Goal: Task Accomplishment & Management: Manage account settings

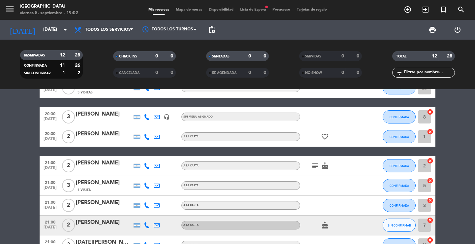
scroll to position [33, 0]
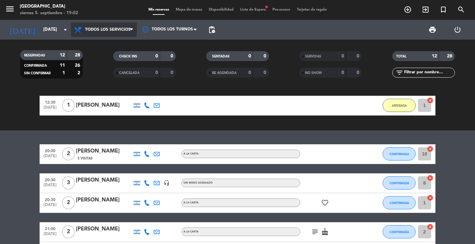
click at [125, 27] on span "Todos los servicios" at bounding box center [104, 29] width 66 height 15
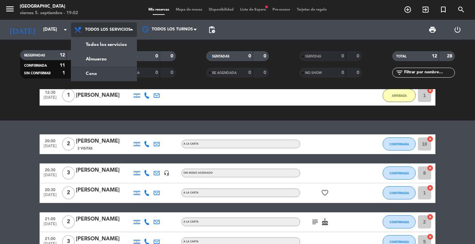
click at [111, 72] on div "menu [GEOGRAPHIC_DATA] [DATE] 5. septiembre - 19:02 Mis reservas Mapa de mesas …" at bounding box center [237, 44] width 475 height 89
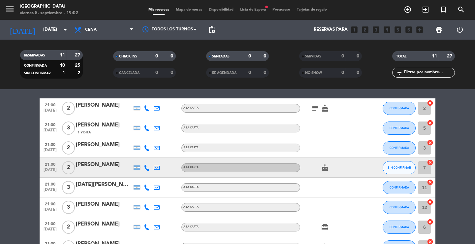
scroll to position [132, 0]
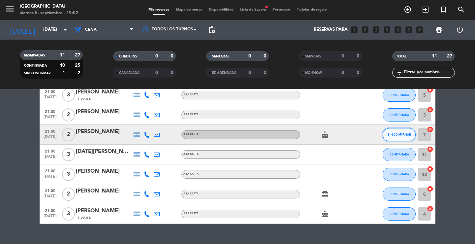
click at [401, 132] on button "SIN CONFIRMAR" at bounding box center [399, 134] width 33 height 13
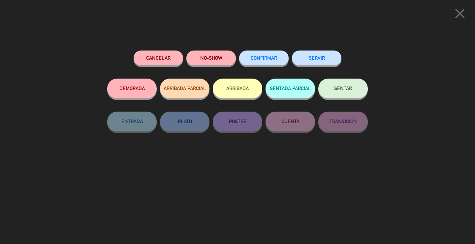
click at [274, 57] on span "CONFIRMAR" at bounding box center [264, 58] width 26 height 6
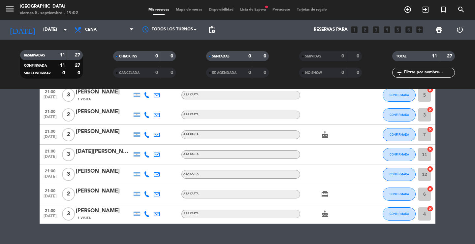
click at [251, 12] on span "Lista de Espera fiber_manual_record" at bounding box center [253, 10] width 32 height 4
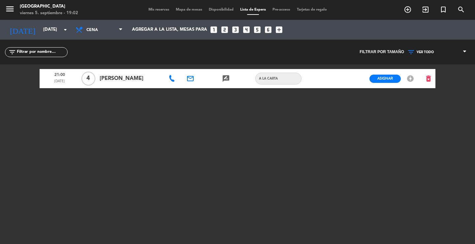
click at [160, 10] on span "Mis reservas" at bounding box center [158, 10] width 27 height 4
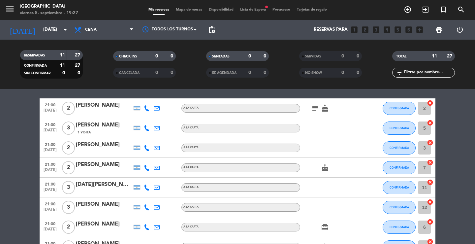
scroll to position [132, 0]
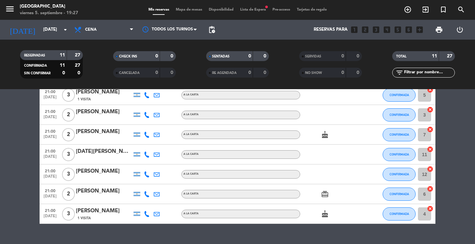
click at [263, 13] on div "menu [GEOGRAPHIC_DATA] [DATE] 5. septiembre - 19:27 Mis reservas Mapa de mesas …" at bounding box center [237, 10] width 475 height 20
click at [261, 11] on span "Lista de Espera fiber_manual_record" at bounding box center [253, 10] width 32 height 4
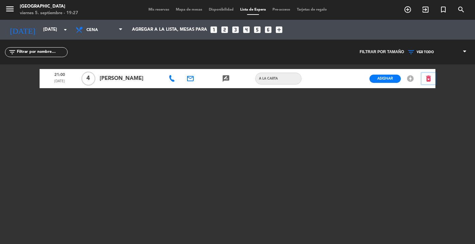
click at [427, 77] on icon "delete_forever" at bounding box center [428, 79] width 8 height 8
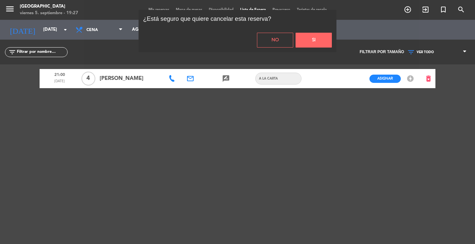
click at [305, 39] on button "Si" at bounding box center [314, 40] width 36 height 15
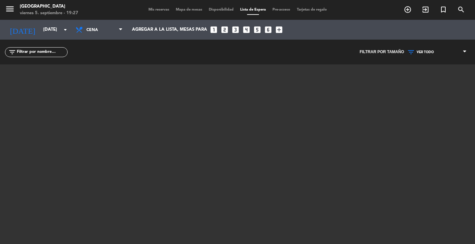
click at [147, 8] on span "Mis reservas" at bounding box center [158, 10] width 27 height 4
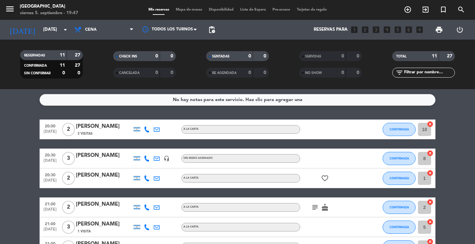
click at [154, 9] on span "Mis reservas" at bounding box center [158, 10] width 27 height 4
click at [254, 10] on span "Lista de Espera" at bounding box center [253, 10] width 32 height 4
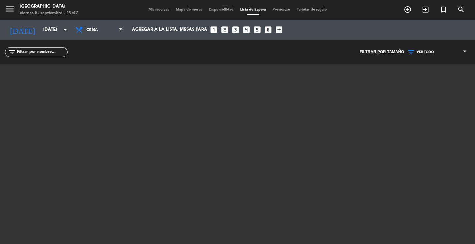
click at [155, 10] on span "Mis reservas" at bounding box center [158, 10] width 27 height 4
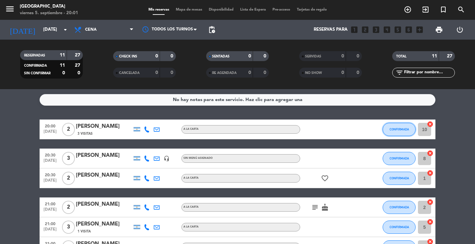
click at [404, 129] on span "CONFIRMADA" at bounding box center [399, 129] width 19 height 4
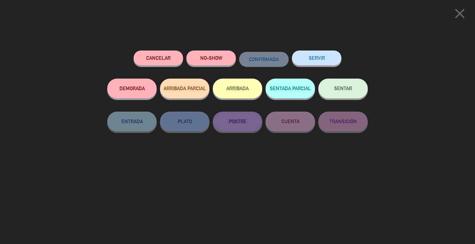
click at [312, 56] on button "SERVIR" at bounding box center [316, 57] width 49 height 15
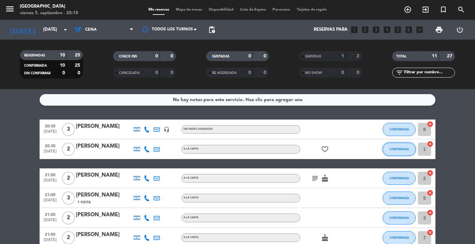
click at [400, 148] on span "CONFIRMADA" at bounding box center [399, 149] width 19 height 4
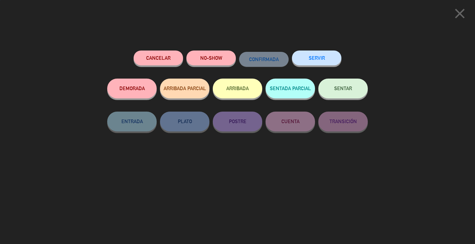
click at [323, 57] on button "SERVIR" at bounding box center [316, 57] width 49 height 15
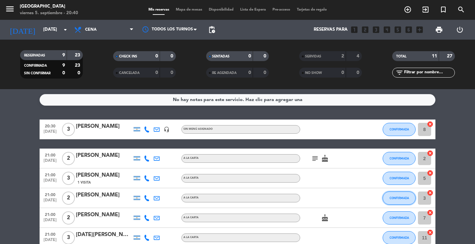
click at [391, 200] on button "CONFIRMADA" at bounding box center [399, 197] width 33 height 13
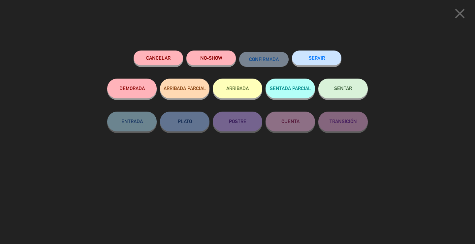
click at [321, 55] on button "SERVIR" at bounding box center [316, 57] width 49 height 15
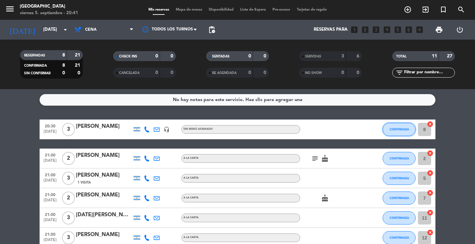
click at [406, 133] on button "CONFIRMADA" at bounding box center [399, 129] width 33 height 13
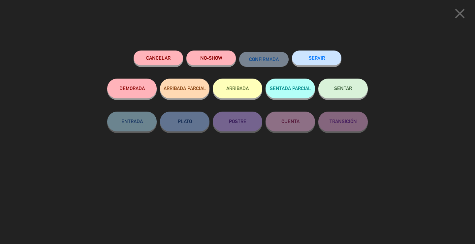
click at [305, 56] on button "SERVIR" at bounding box center [316, 57] width 49 height 15
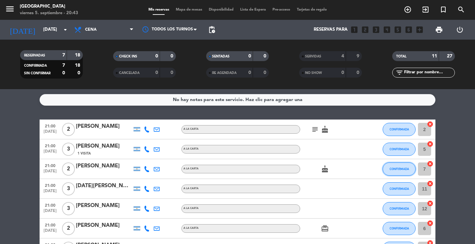
click at [388, 165] on button "CONFIRMADA" at bounding box center [399, 168] width 33 height 13
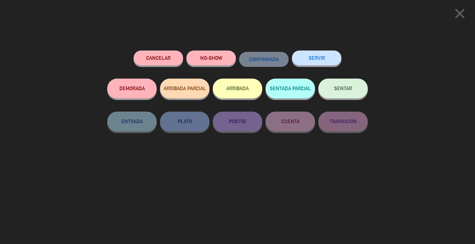
click at [311, 60] on button "SERVIR" at bounding box center [316, 57] width 49 height 15
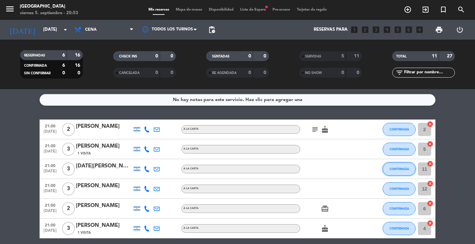
click at [402, 170] on span "CONFIRMADA" at bounding box center [399, 169] width 19 height 4
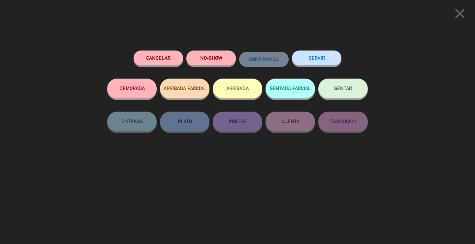
click at [310, 55] on button "SERVIR" at bounding box center [316, 57] width 49 height 15
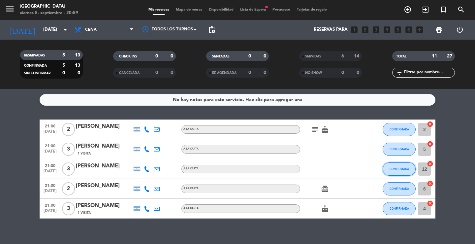
click at [401, 172] on button "CONFIRMADA" at bounding box center [399, 168] width 33 height 13
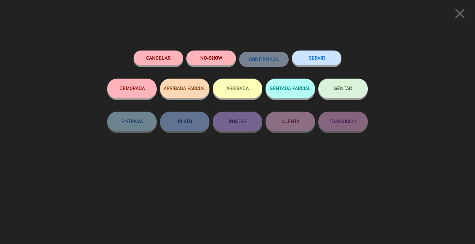
click at [324, 57] on button "SERVIR" at bounding box center [316, 57] width 49 height 15
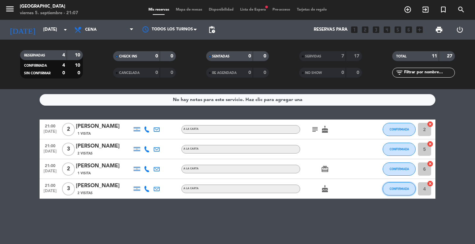
click at [396, 187] on span "CONFIRMADA" at bounding box center [399, 189] width 19 height 4
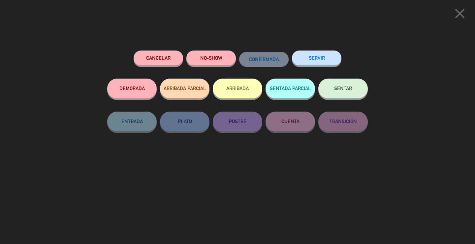
click at [318, 58] on button "SERVIR" at bounding box center [316, 57] width 49 height 15
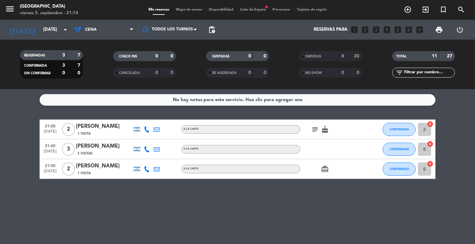
click at [247, 10] on span "Lista de Espera fiber_manual_record" at bounding box center [253, 10] width 32 height 4
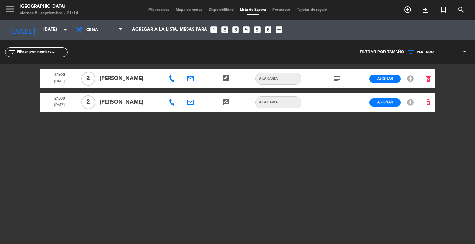
click at [155, 8] on span "Mis reservas" at bounding box center [158, 10] width 27 height 4
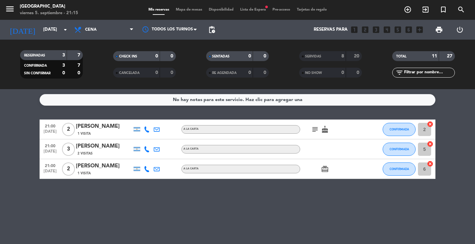
click at [251, 9] on span "Lista de Espera fiber_manual_record" at bounding box center [253, 10] width 32 height 4
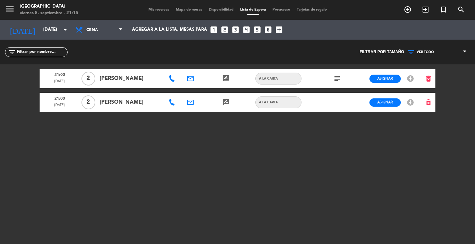
click at [154, 8] on span "Mis reservas" at bounding box center [158, 10] width 27 height 4
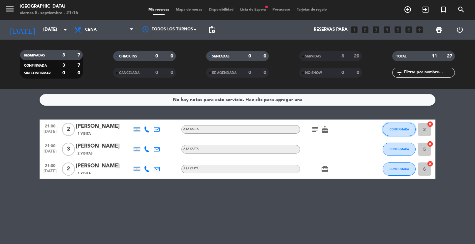
click at [401, 131] on button "CONFIRMADA" at bounding box center [399, 129] width 33 height 13
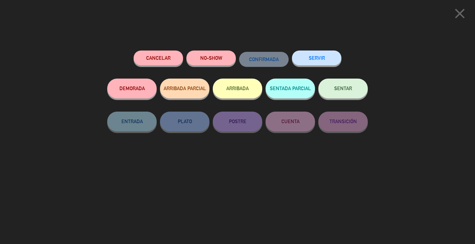
click at [219, 62] on button "NO-SHOW" at bounding box center [210, 57] width 49 height 15
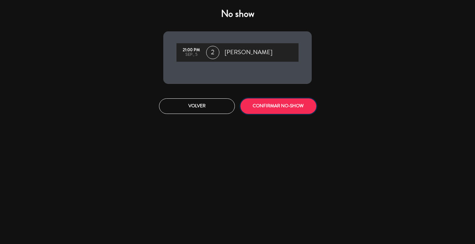
click at [272, 107] on button "CONFIRMAR NO-SHOW" at bounding box center [278, 106] width 76 height 16
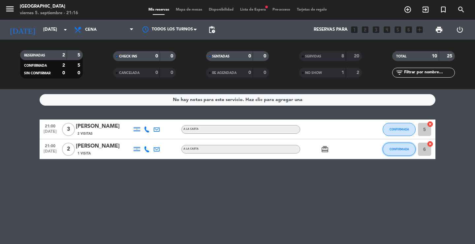
click at [404, 151] on button "CONFIRMADA" at bounding box center [399, 148] width 33 height 13
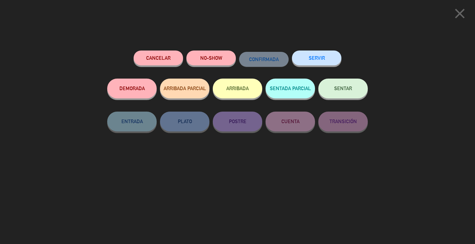
click at [211, 60] on button "NO-SHOW" at bounding box center [210, 57] width 49 height 15
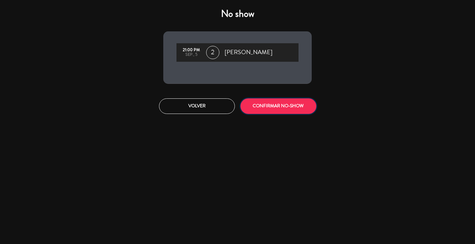
click at [270, 105] on button "CONFIRMAR NO-SHOW" at bounding box center [278, 106] width 76 height 16
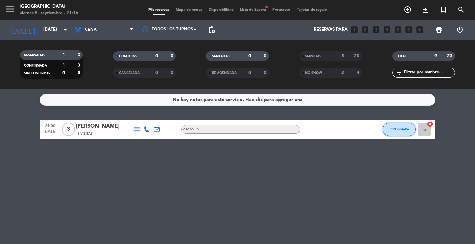
click at [394, 127] on span "CONFIRMADA" at bounding box center [399, 129] width 19 height 4
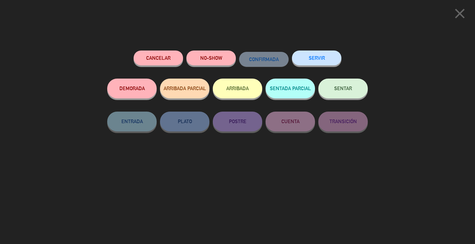
click at [331, 64] on button "SERVIR" at bounding box center [316, 57] width 49 height 15
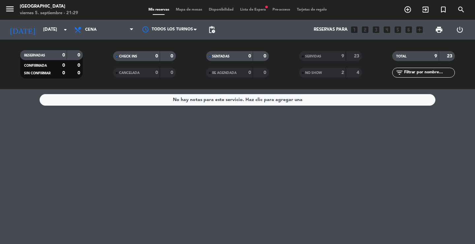
click at [124, 71] on span "CANCELADA" at bounding box center [129, 72] width 20 height 3
click at [410, 55] on div "TOTAL" at bounding box center [409, 56] width 30 height 8
drag, startPoint x: 452, startPoint y: 56, endPoint x: 426, endPoint y: 58, distance: 25.5
click at [450, 55] on strong "23" at bounding box center [450, 56] width 7 height 5
click at [416, 58] on div "TOTAL" at bounding box center [409, 56] width 30 height 8
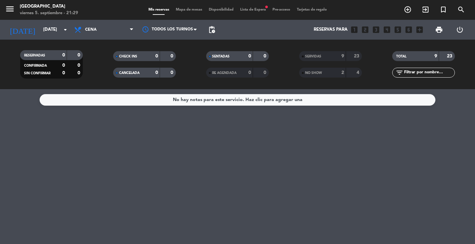
click at [416, 58] on div "TOTAL" at bounding box center [409, 56] width 30 height 8
click at [100, 31] on span "Cena" at bounding box center [104, 29] width 66 height 15
click at [72, 74] on div "menu [GEOGRAPHIC_DATA] [DATE] 5. septiembre - 21:29 Mis reservas Mapa de mesas …" at bounding box center [237, 44] width 475 height 89
